Goal: Book appointment/travel/reservation

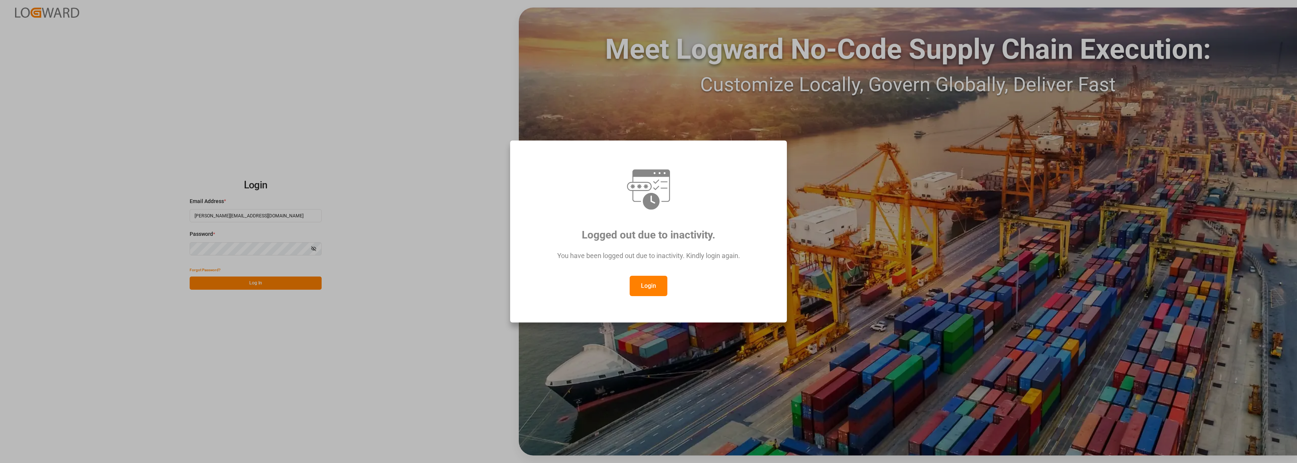
click at [649, 282] on button "Login" at bounding box center [649, 286] width 38 height 20
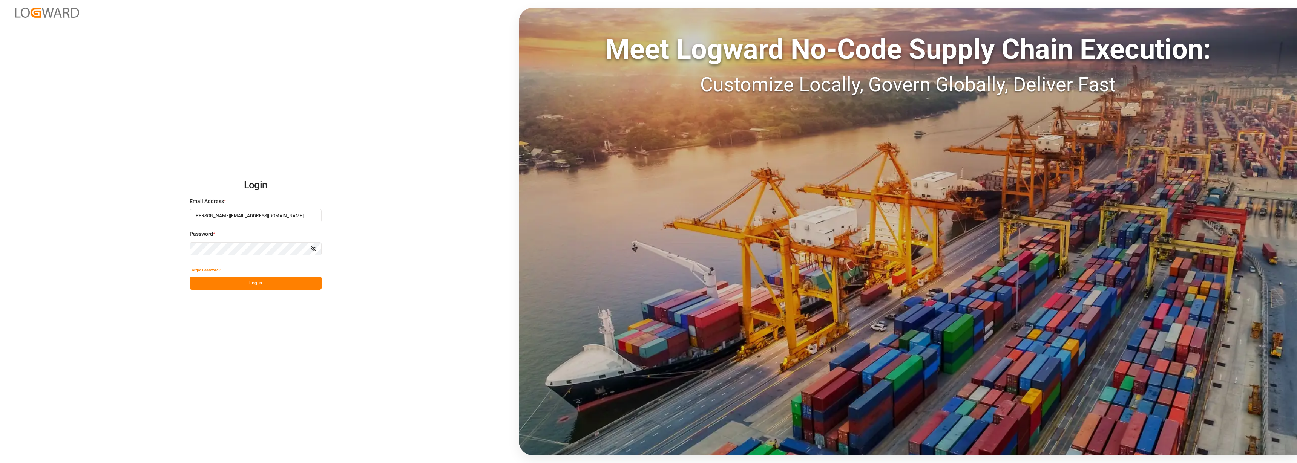
click at [256, 288] on button "Log In" at bounding box center [256, 283] width 132 height 13
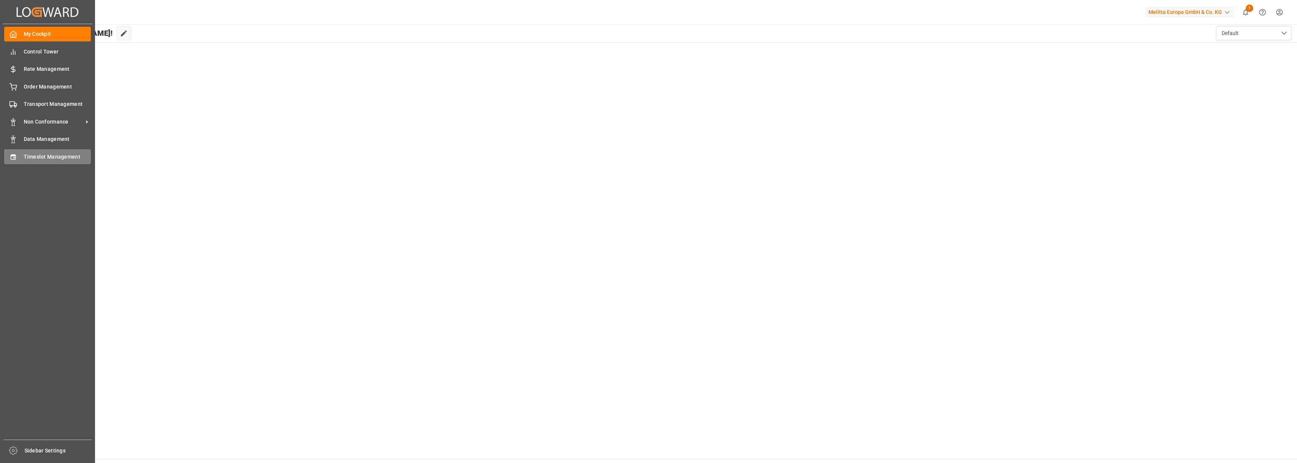
click at [38, 153] on span "Timeslot Management" at bounding box center [57, 157] width 67 height 8
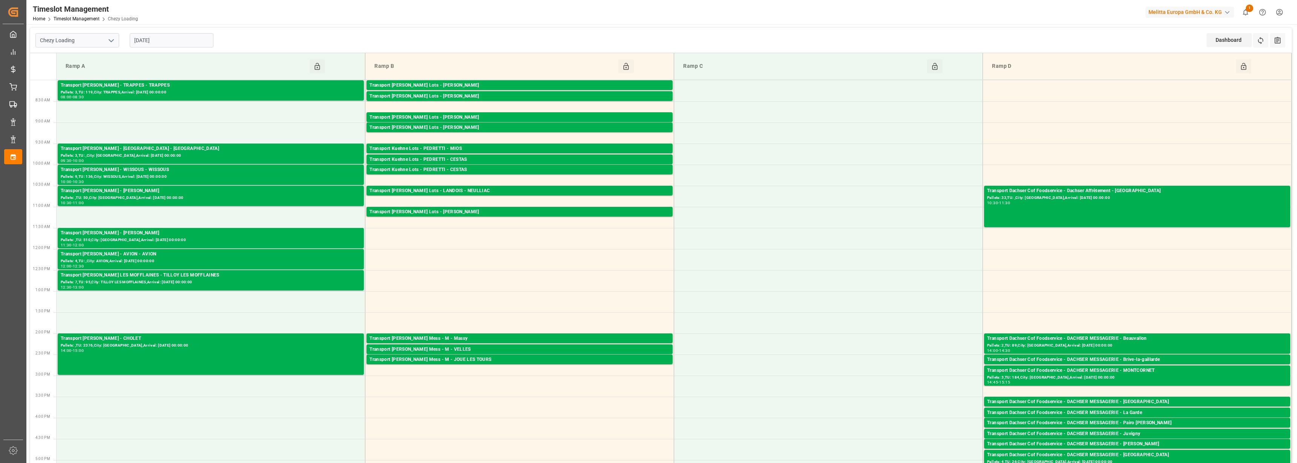
click at [139, 40] on input "[DATE]" at bounding box center [172, 40] width 84 height 14
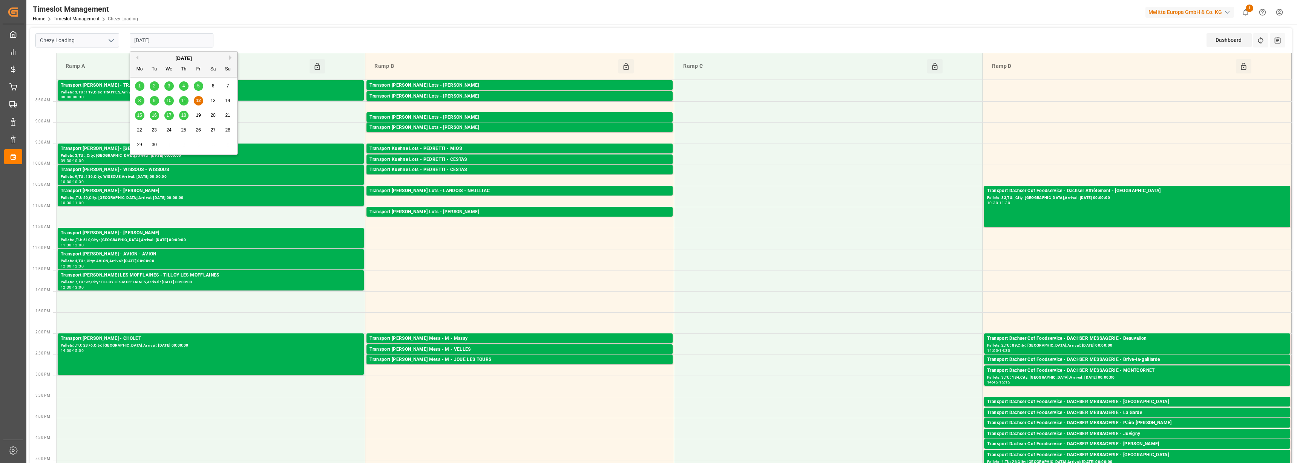
click at [137, 117] on span "15" at bounding box center [139, 115] width 5 height 5
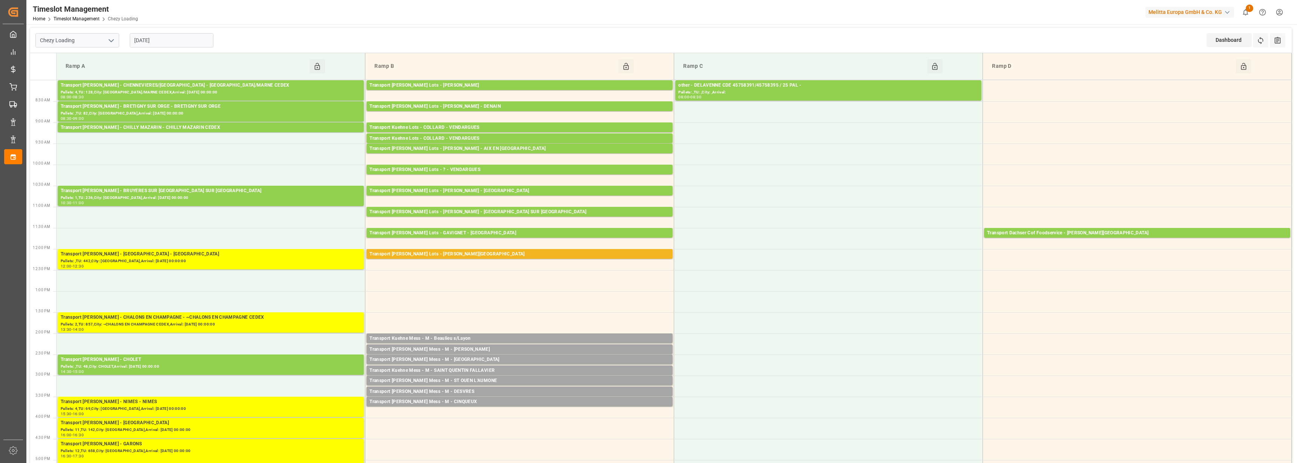
click at [160, 41] on input "[DATE]" at bounding box center [172, 40] width 84 height 14
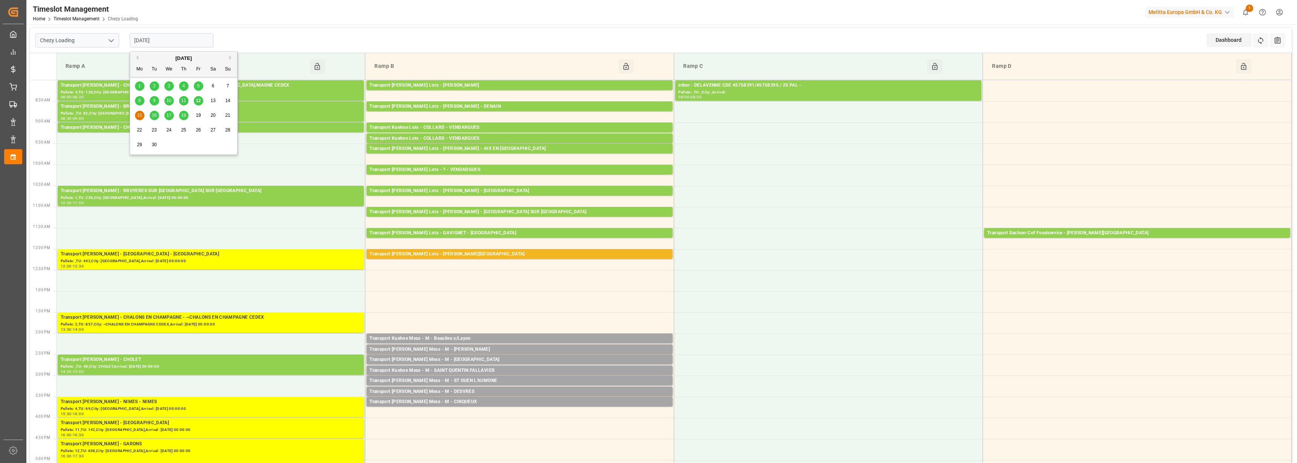
click at [154, 116] on span "16" at bounding box center [154, 115] width 5 height 5
type input "[DATE]"
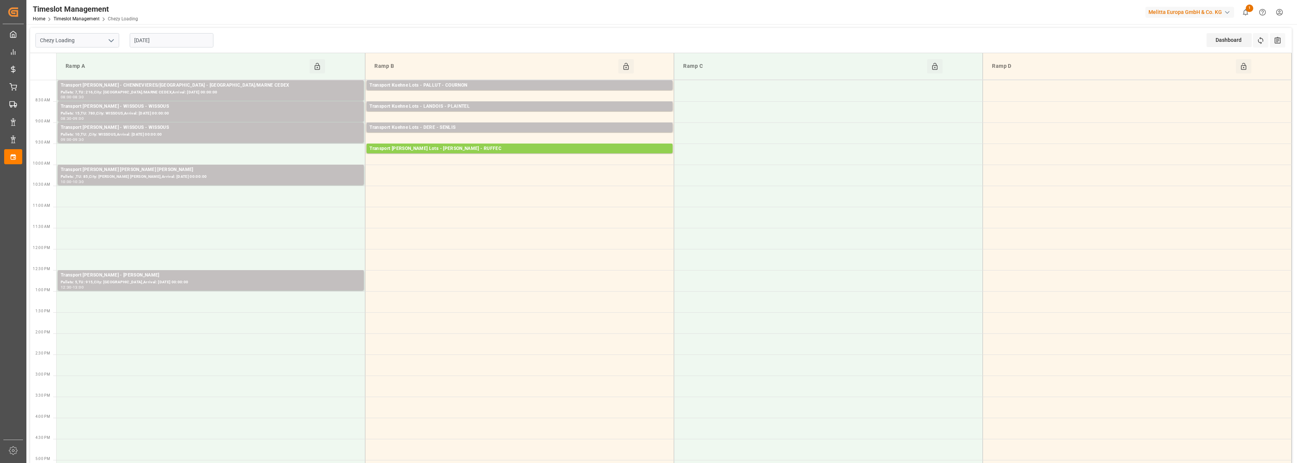
click at [110, 38] on icon "open menu" at bounding box center [111, 40] width 9 height 9
click at [90, 71] on div "Chezy Unloading" at bounding box center [77, 74] width 83 height 17
type input "Chezy Unloading"
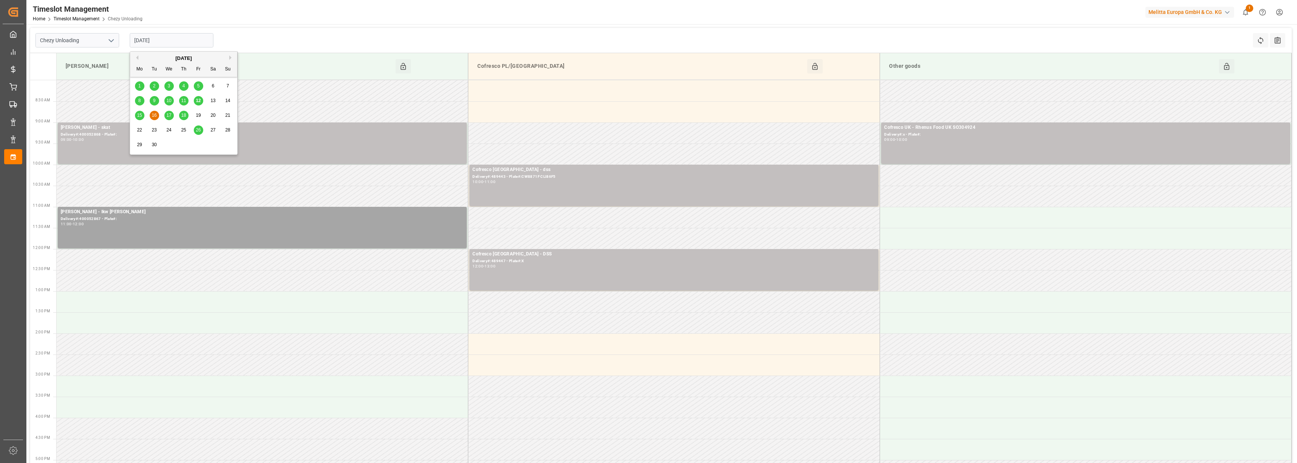
click at [172, 41] on input "[DATE]" at bounding box center [172, 40] width 84 height 14
click at [170, 115] on span "17" at bounding box center [168, 115] width 5 height 5
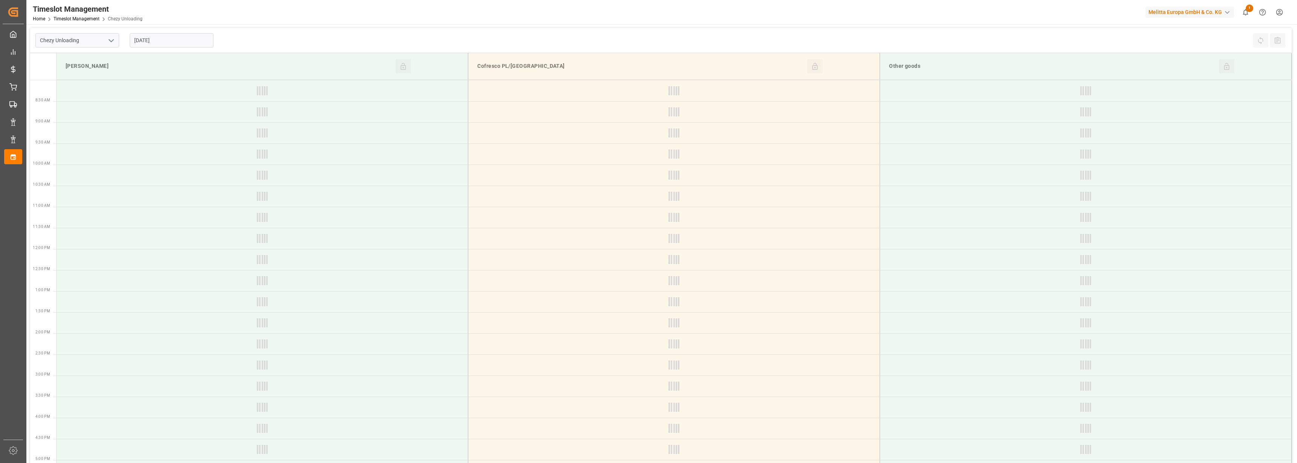
type input "[DATE]"
